Goal: Check status: Check status

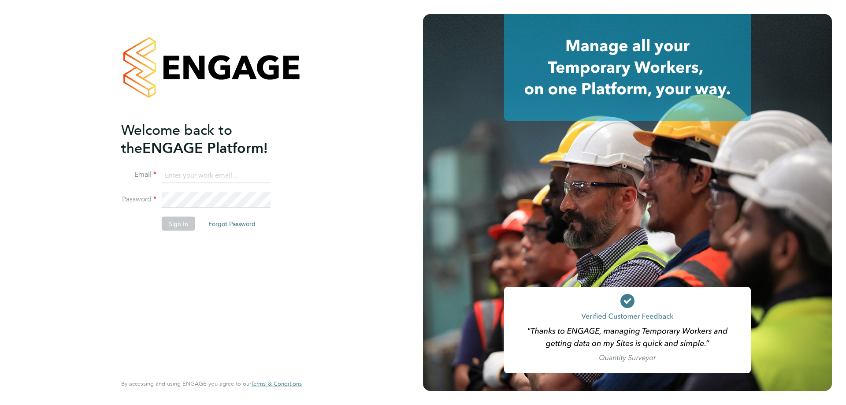
type input "amy.garcia@danielowen.co.uk"
click at [175, 225] on button "Sign In" at bounding box center [179, 224] width 34 height 14
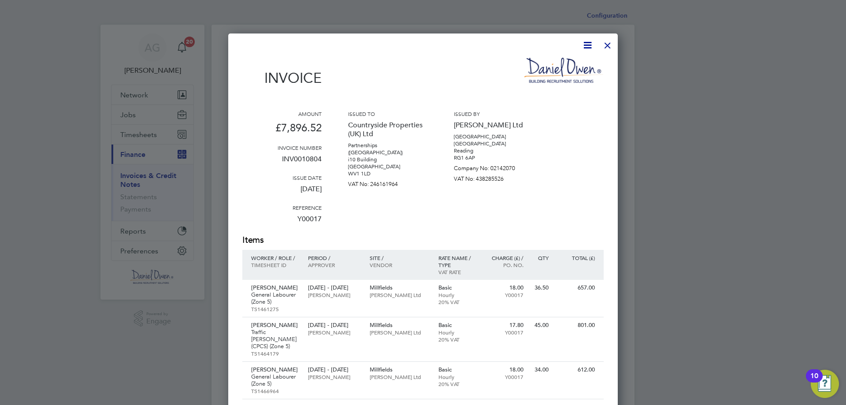
click at [605, 46] on div at bounding box center [608, 43] width 16 height 16
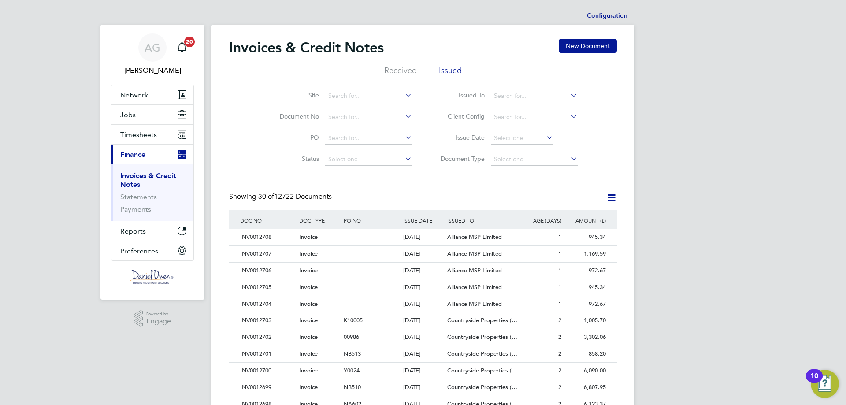
click at [131, 177] on link "Invoices & Credit Notes" at bounding box center [148, 179] width 56 height 17
click at [339, 112] on input at bounding box center [368, 117] width 87 height 12
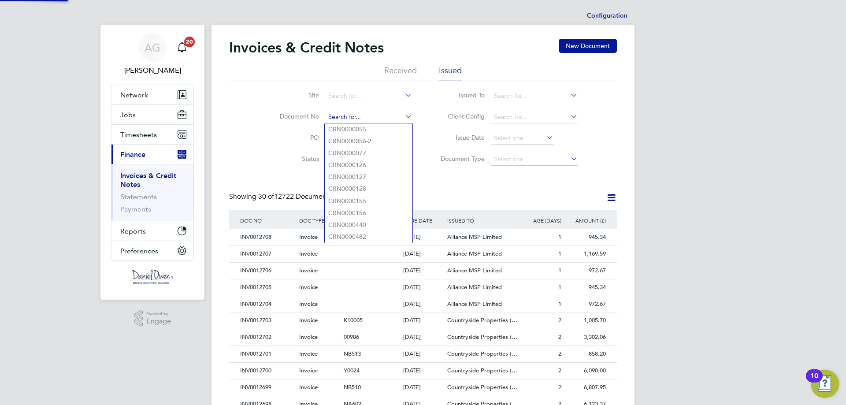
paste input "INV0012462"
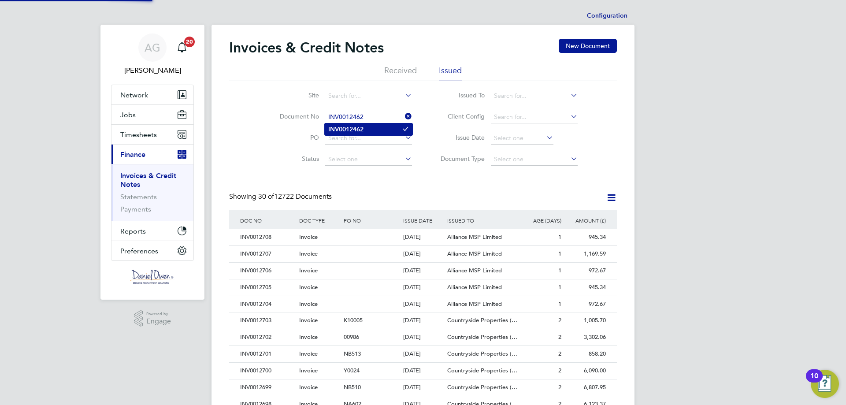
type input "INV0012462"
click at [363, 128] on b "INV0012462" at bounding box center [345, 129] width 35 height 7
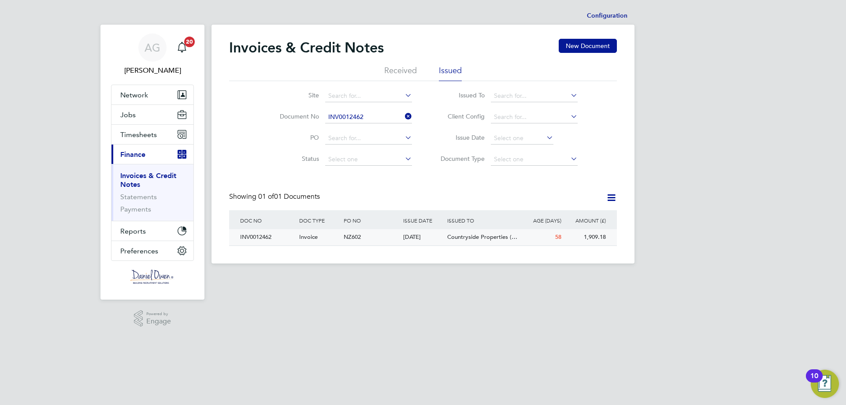
click at [256, 235] on div "INV0012462" at bounding box center [267, 237] width 59 height 16
